Goal: Task Accomplishment & Management: Manage account settings

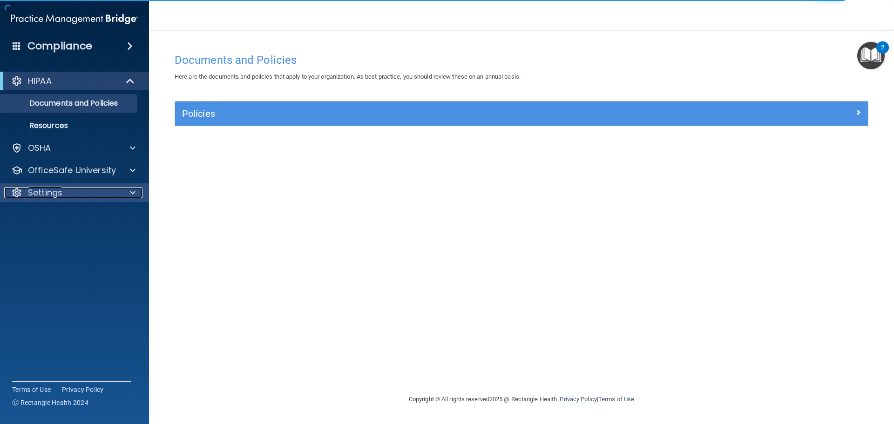
click at [85, 190] on div "Settings" at bounding box center [61, 192] width 115 height 11
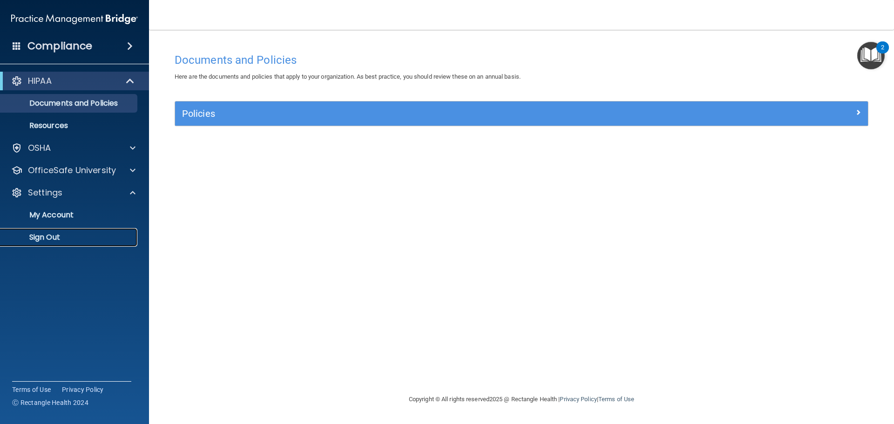
click at [61, 236] on p "Sign Out" at bounding box center [69, 237] width 127 height 9
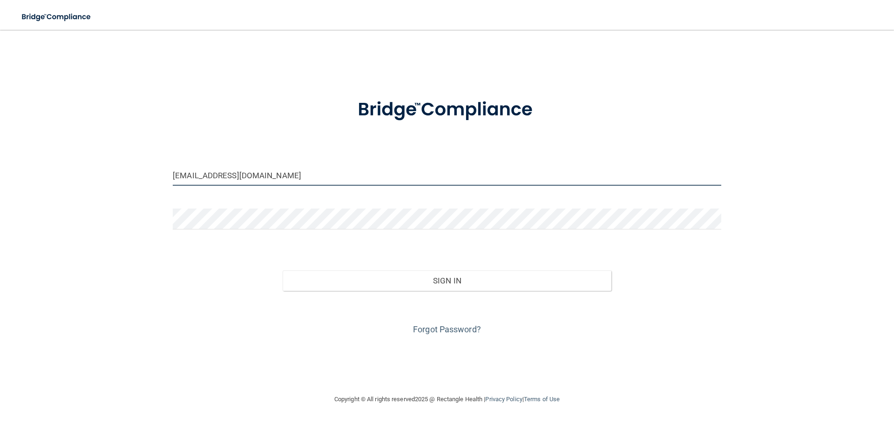
click at [282, 178] on input "[EMAIL_ADDRESS][DOMAIN_NAME]" at bounding box center [447, 175] width 548 height 21
type input "[EMAIL_ADDRESS][DOMAIN_NAME]"
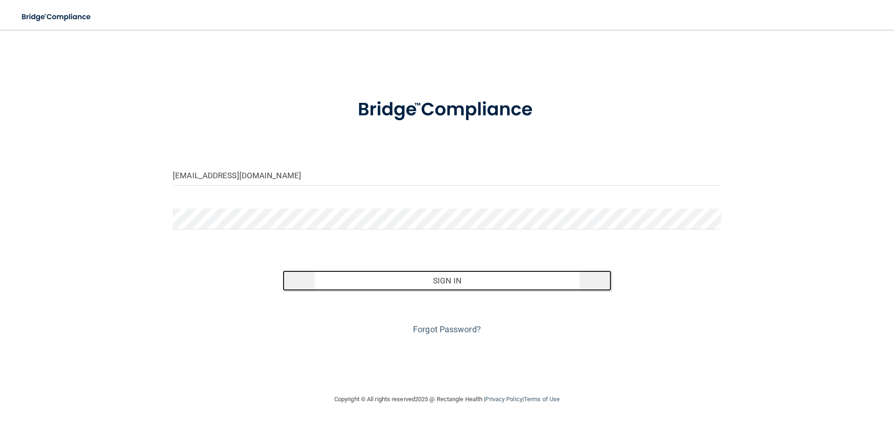
click at [436, 278] on button "Sign In" at bounding box center [447, 281] width 329 height 20
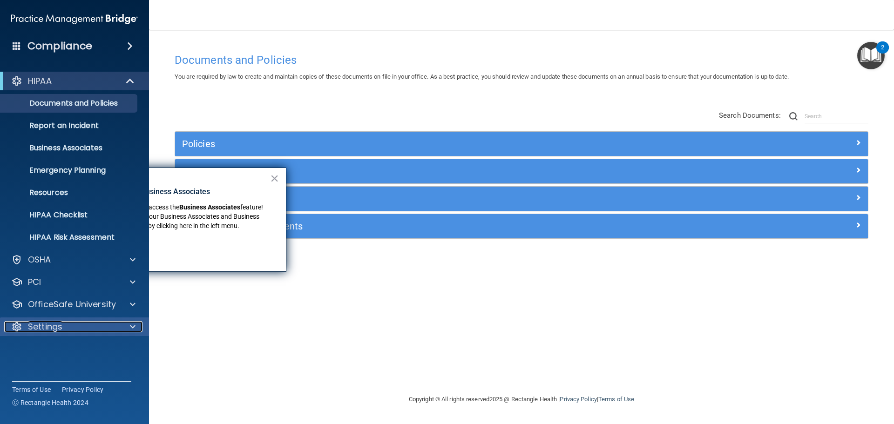
click at [58, 325] on p "Settings" at bounding box center [45, 326] width 34 height 11
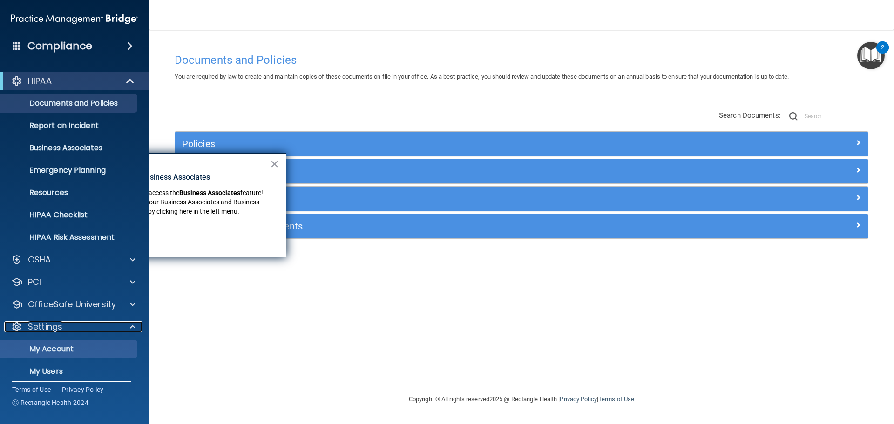
scroll to position [52, 0]
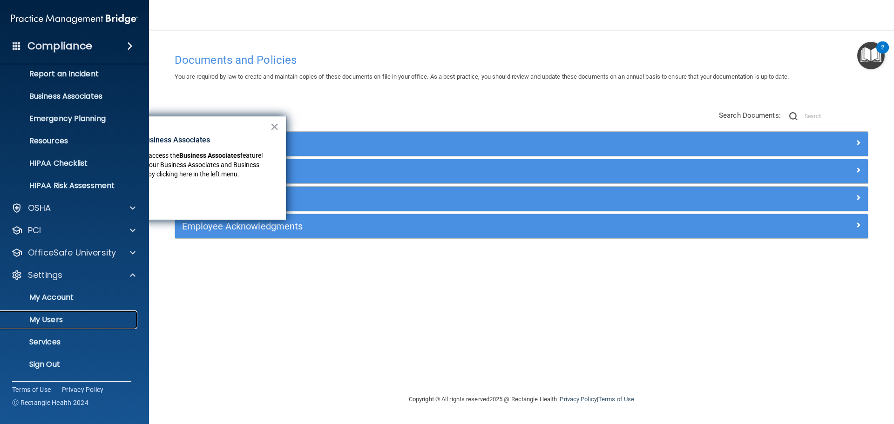
click at [56, 321] on p "My Users" at bounding box center [69, 319] width 127 height 9
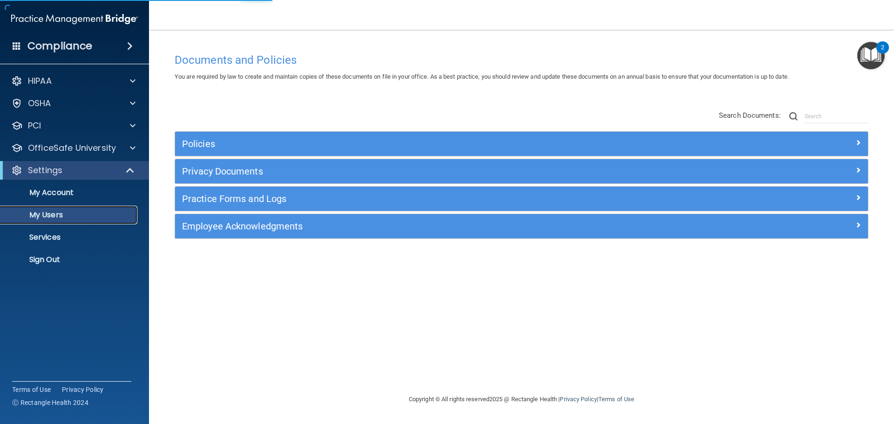
select select "20"
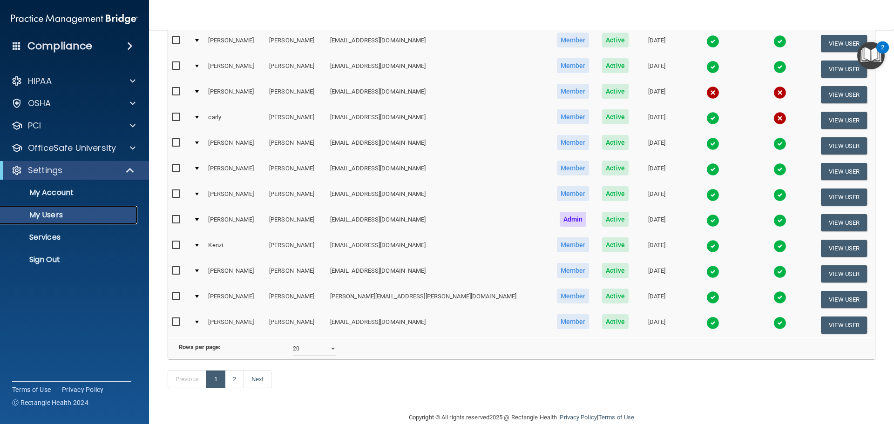
scroll to position [326, 0]
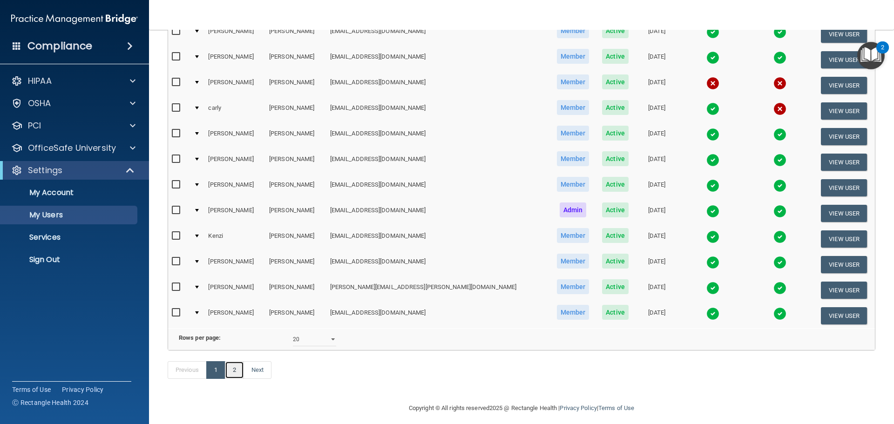
click at [239, 379] on link "2" at bounding box center [234, 370] width 19 height 18
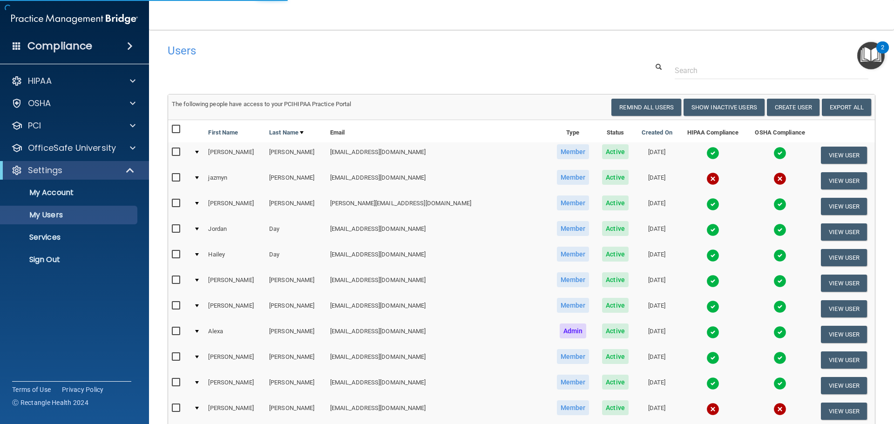
select select "20"
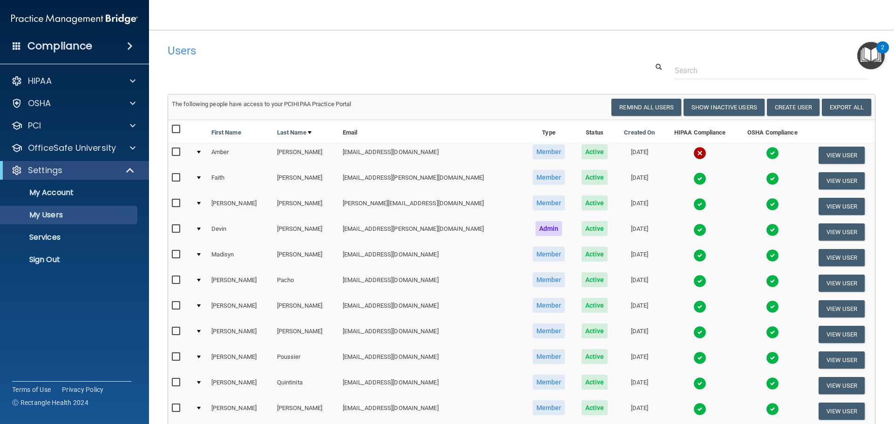
click at [177, 151] on input "checkbox" at bounding box center [177, 152] width 11 height 7
checkbox input "true"
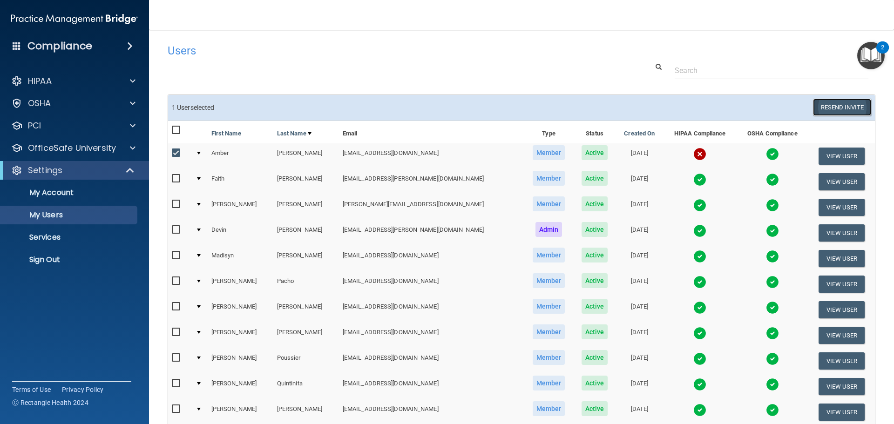
click at [832, 104] on button "Resend Invite" at bounding box center [842, 107] width 58 height 17
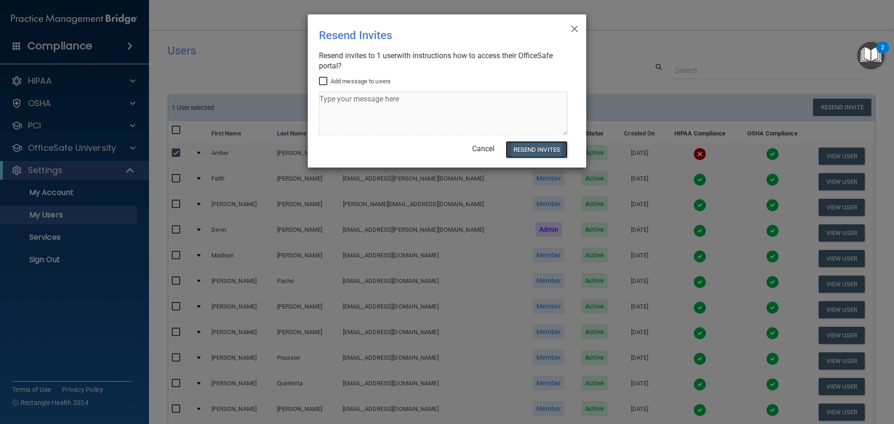
click at [542, 151] on button "Resend Invites" at bounding box center [537, 149] width 62 height 17
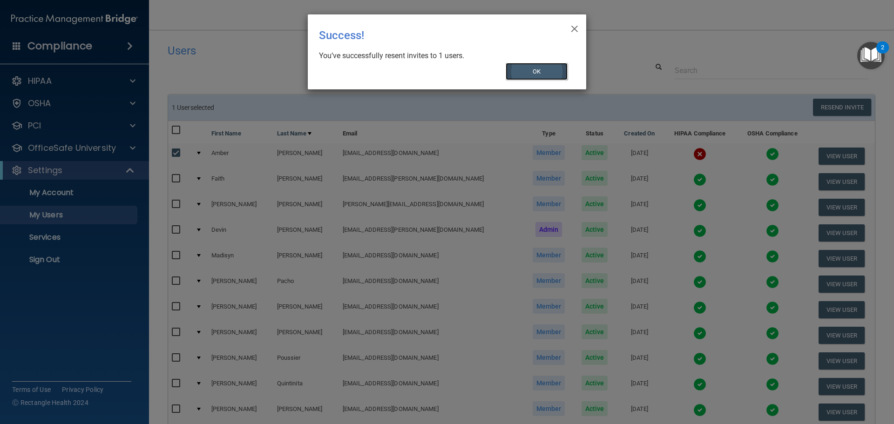
click at [550, 70] on button "OK" at bounding box center [537, 71] width 62 height 17
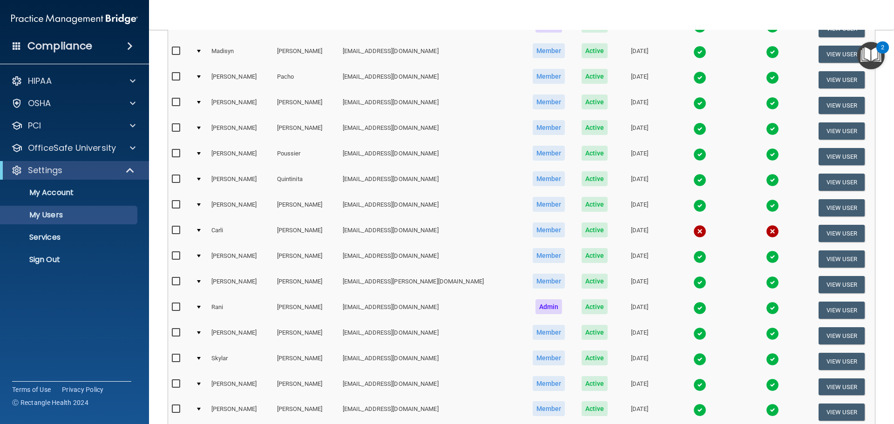
scroll to position [233, 0]
